Goal: Find specific page/section: Find specific page/section

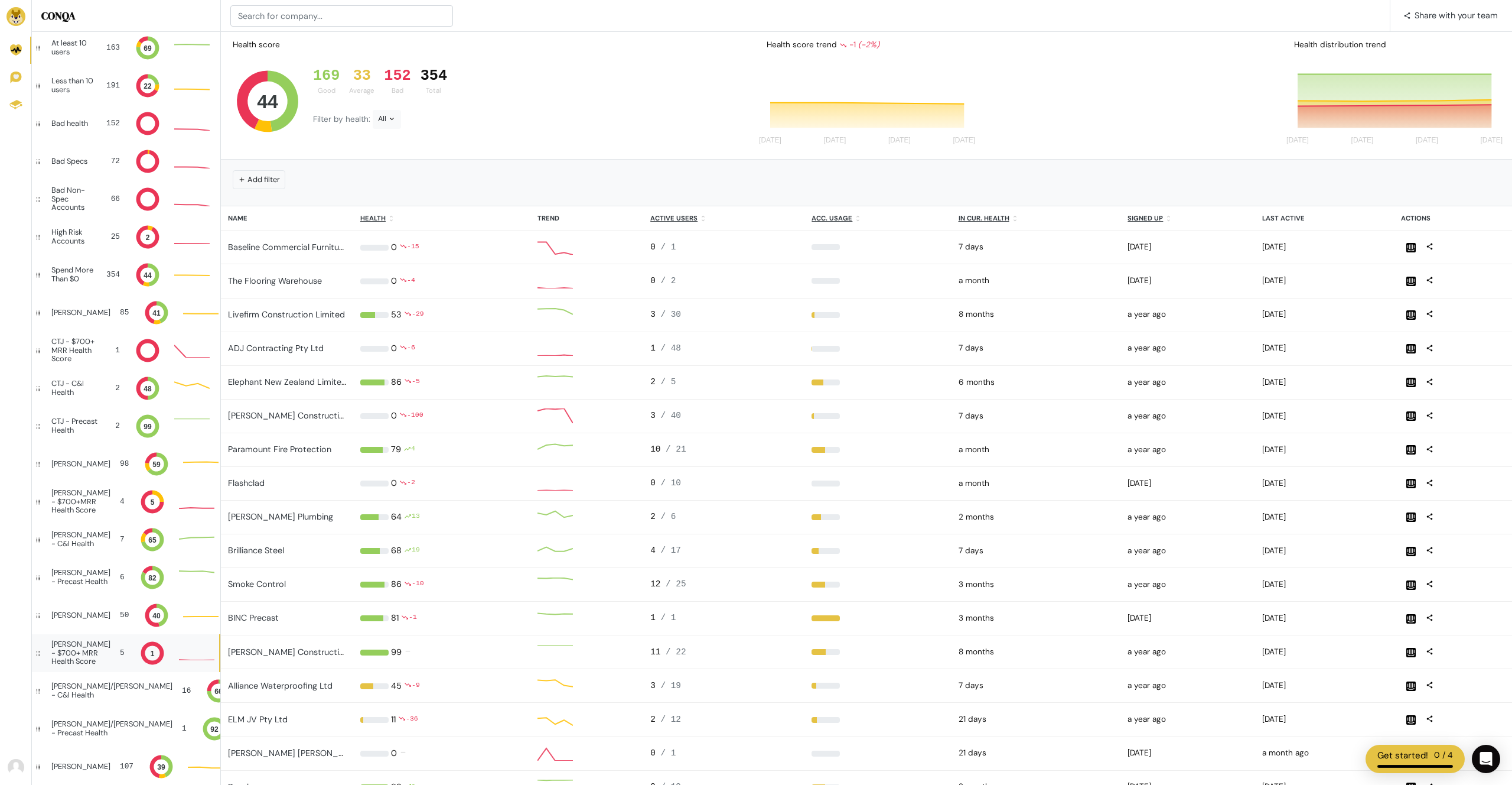
click at [82, 657] on div "[PERSON_NAME] - $700+ MRR Health Score" at bounding box center [81, 652] width 59 height 26
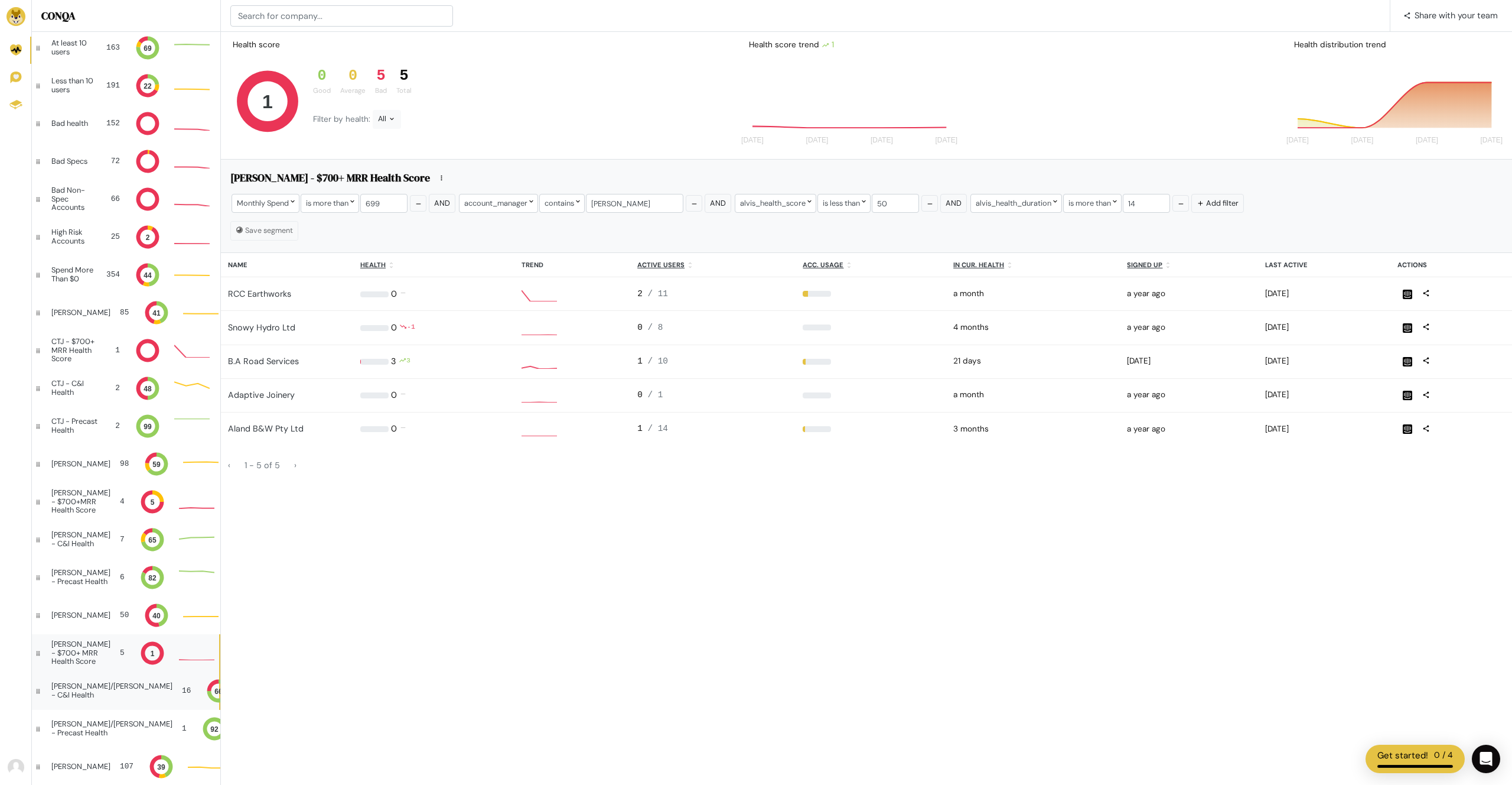
click at [87, 683] on div "[PERSON_NAME]/[PERSON_NAME] - C&I Health" at bounding box center [112, 690] width 121 height 17
click at [75, 695] on div "[PERSON_NAME]/[PERSON_NAME] - C&I Health" at bounding box center [112, 690] width 121 height 17
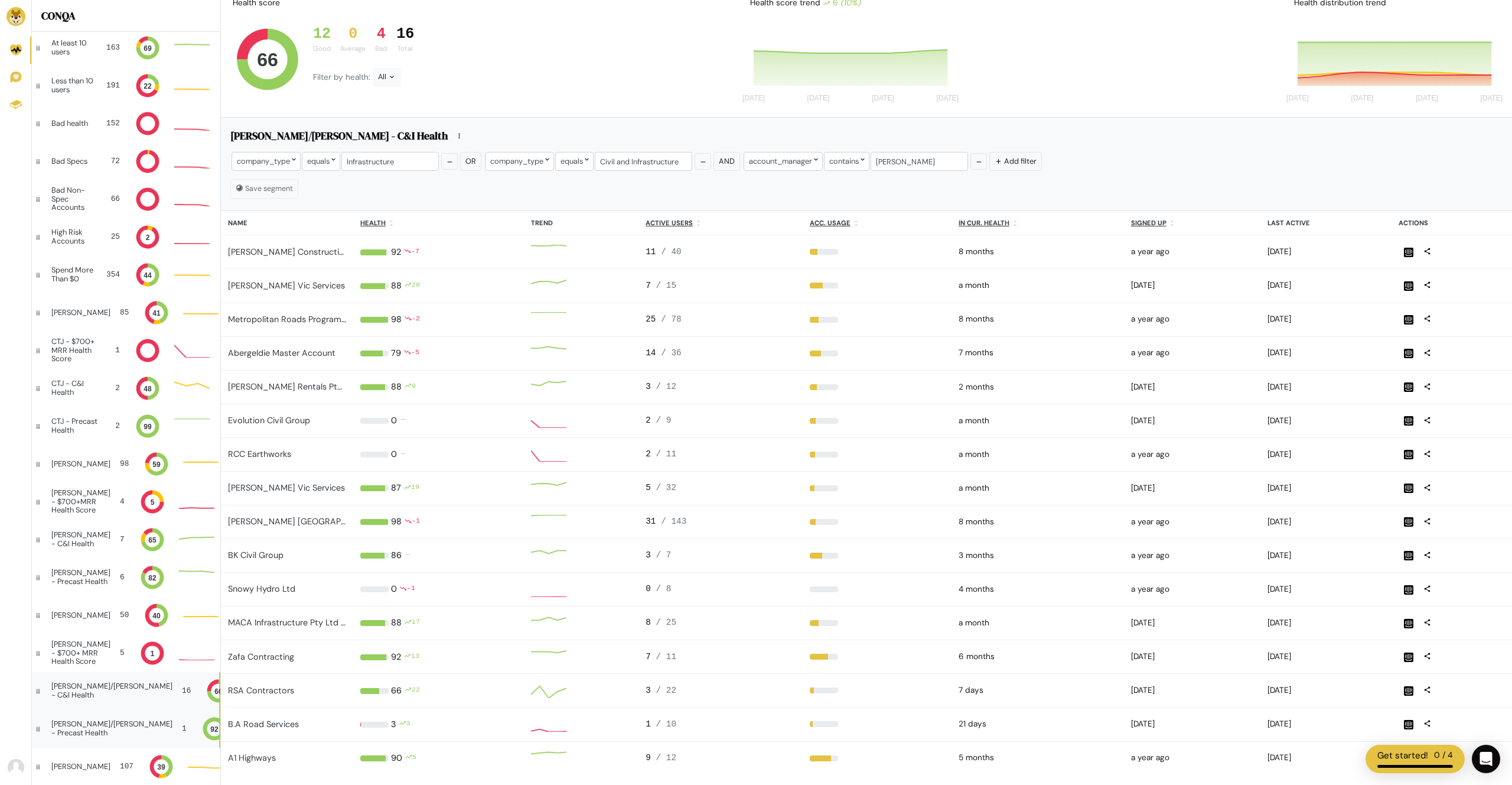
click at [88, 731] on div "[PERSON_NAME]/[PERSON_NAME] - Precast Health" at bounding box center [112, 728] width 121 height 17
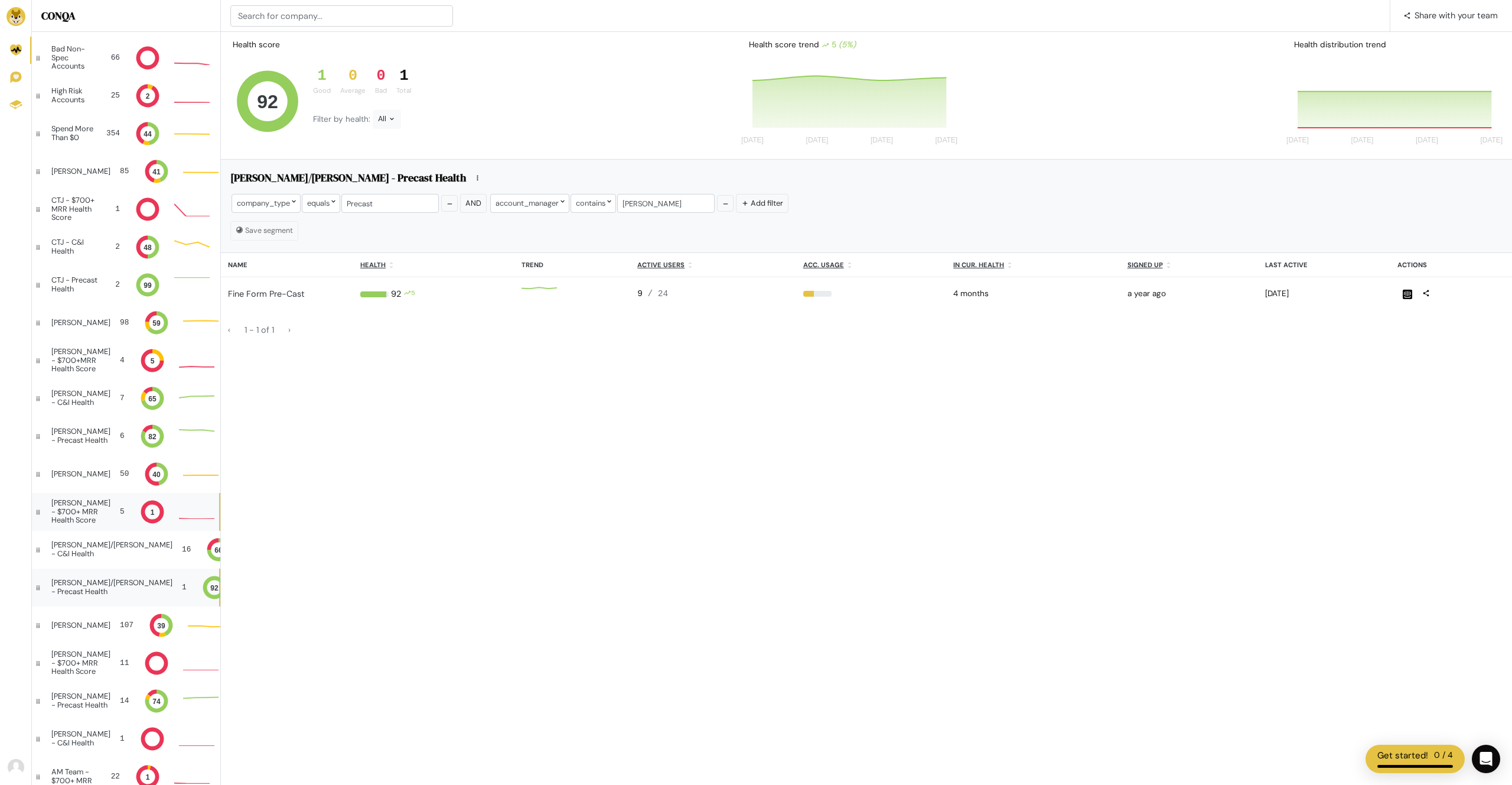
click at [83, 502] on div "[PERSON_NAME] - $700+ MRR Health Score" at bounding box center [81, 511] width 59 height 26
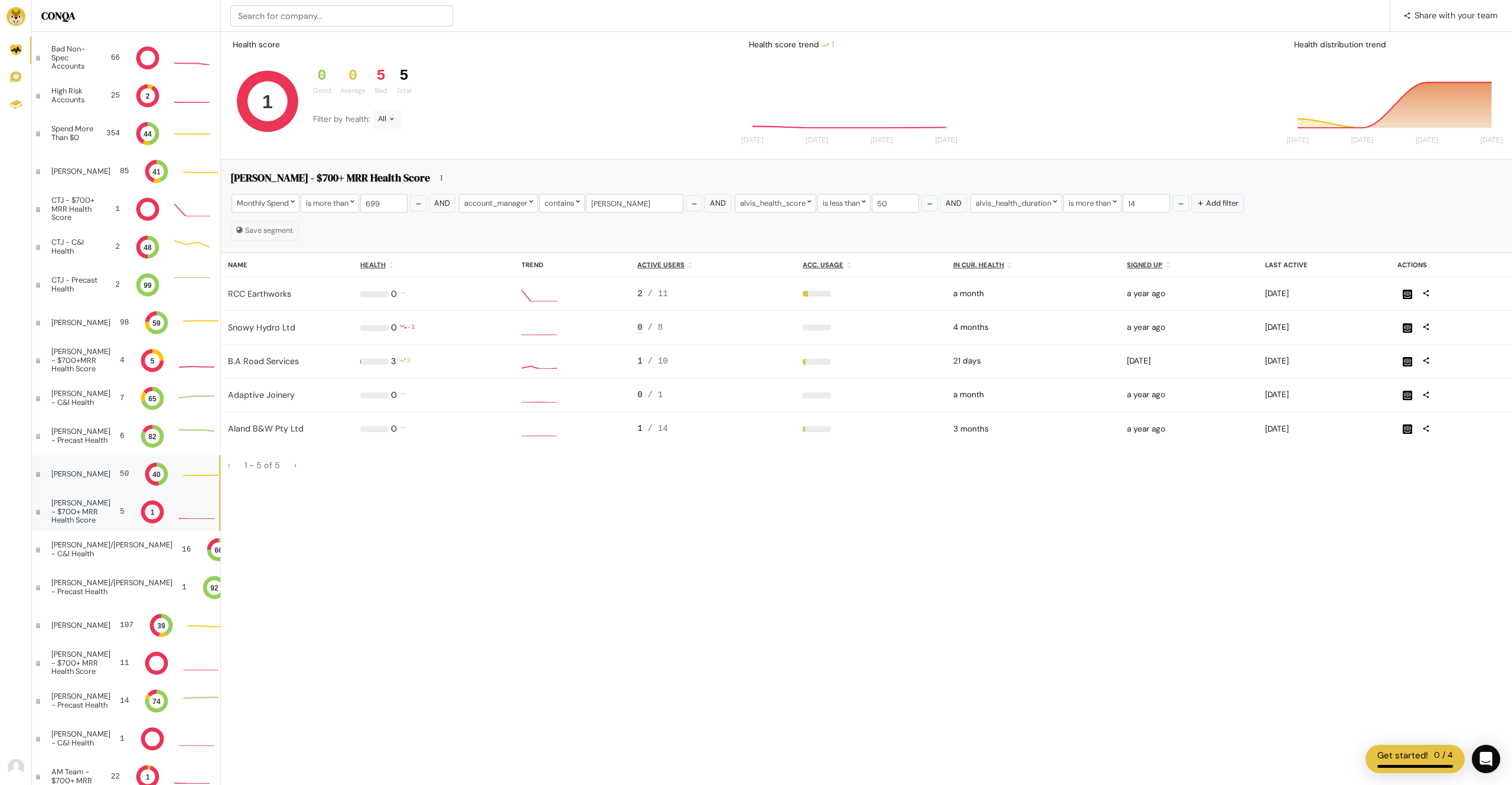
click at [83, 479] on div "[PERSON_NAME] 50 40 40" at bounding box center [125, 474] width 187 height 38
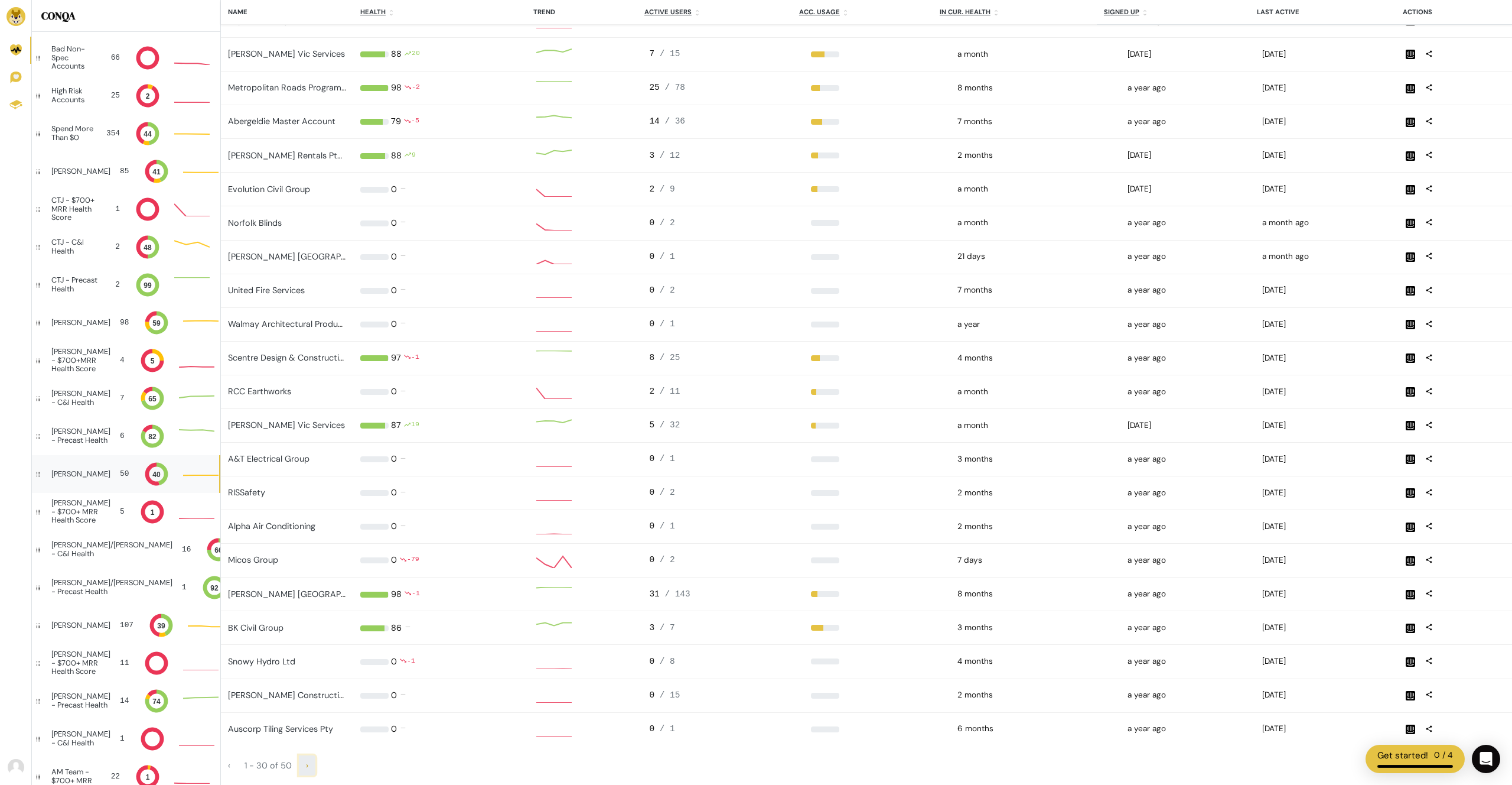
click at [303, 765] on link "›" at bounding box center [307, 765] width 17 height 20
